Goal: Obtain resource: Download file/media

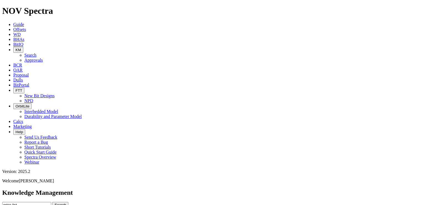
click at [51, 202] on input "price list" at bounding box center [26, 205] width 49 height 6
type input "price list"
click at [52, 202] on button "Search" at bounding box center [60, 205] width 16 height 6
